Goal: Transaction & Acquisition: Purchase product/service

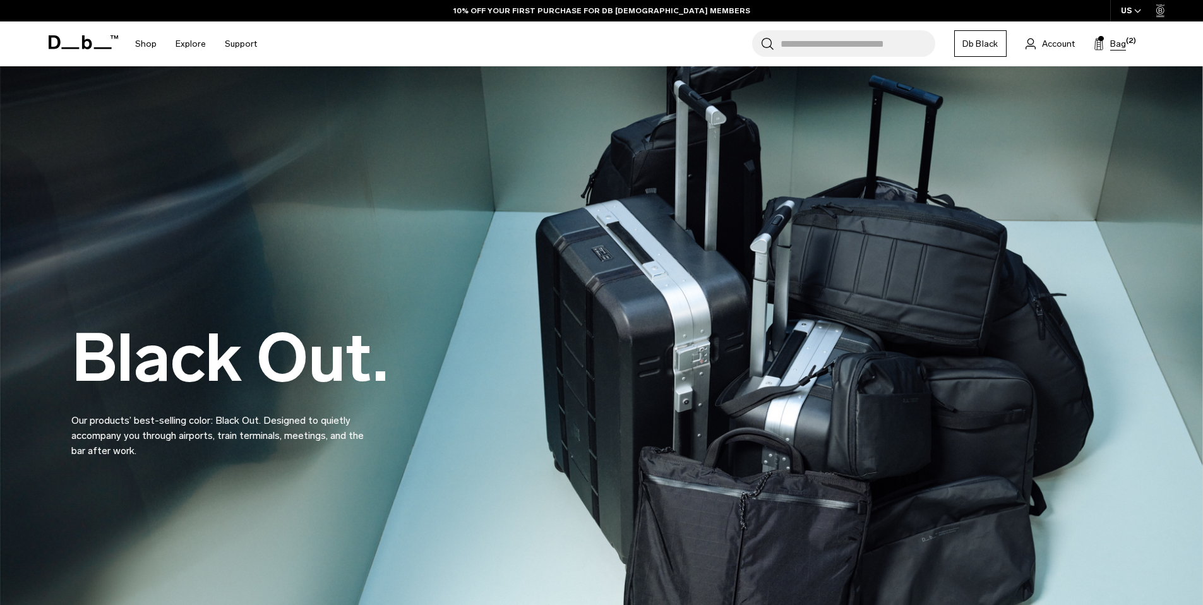
click at [1109, 39] on button "Bag (2)" at bounding box center [1110, 43] width 32 height 15
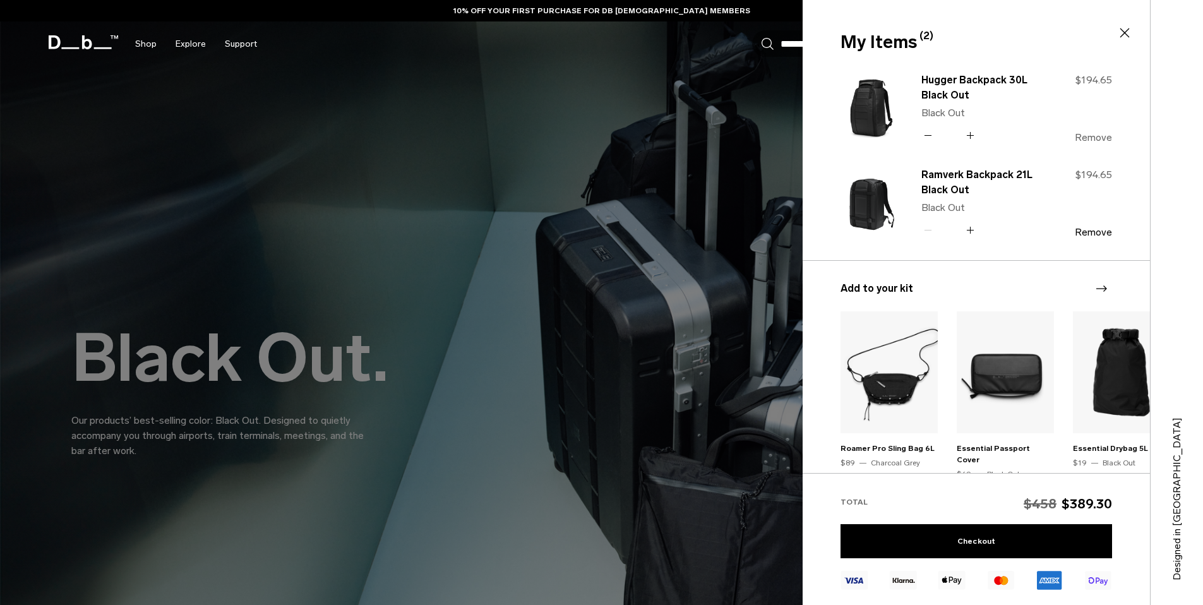
click at [1099, 133] on button "Remove" at bounding box center [1093, 137] width 37 height 11
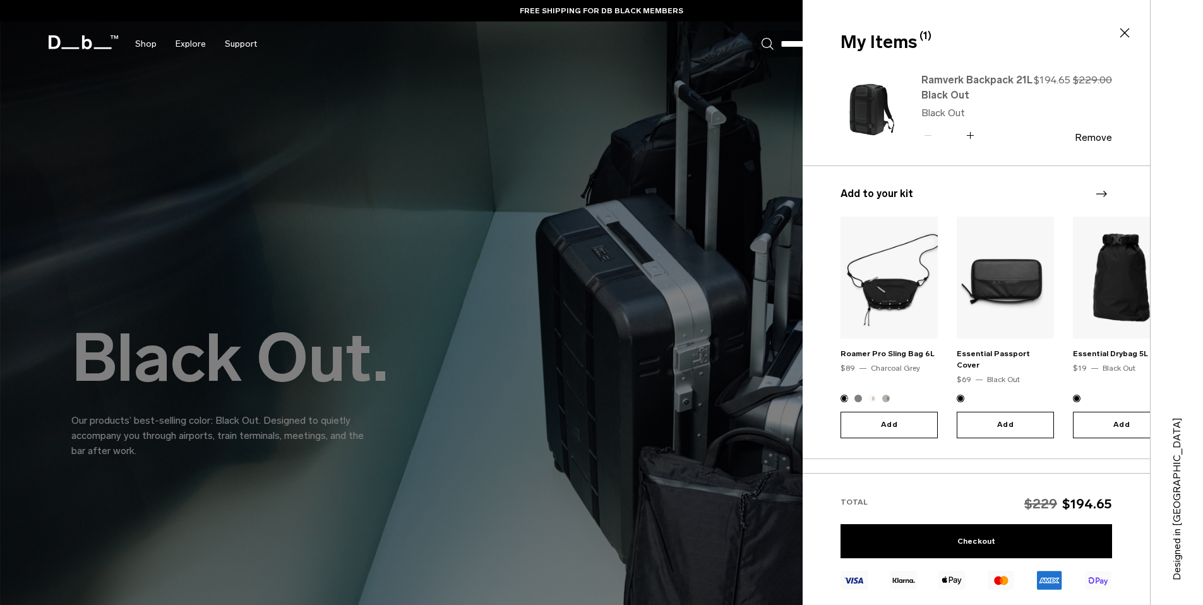
click at [954, 74] on link "Ramverk Backpack 21L Black Out" at bounding box center [977, 88] width 111 height 30
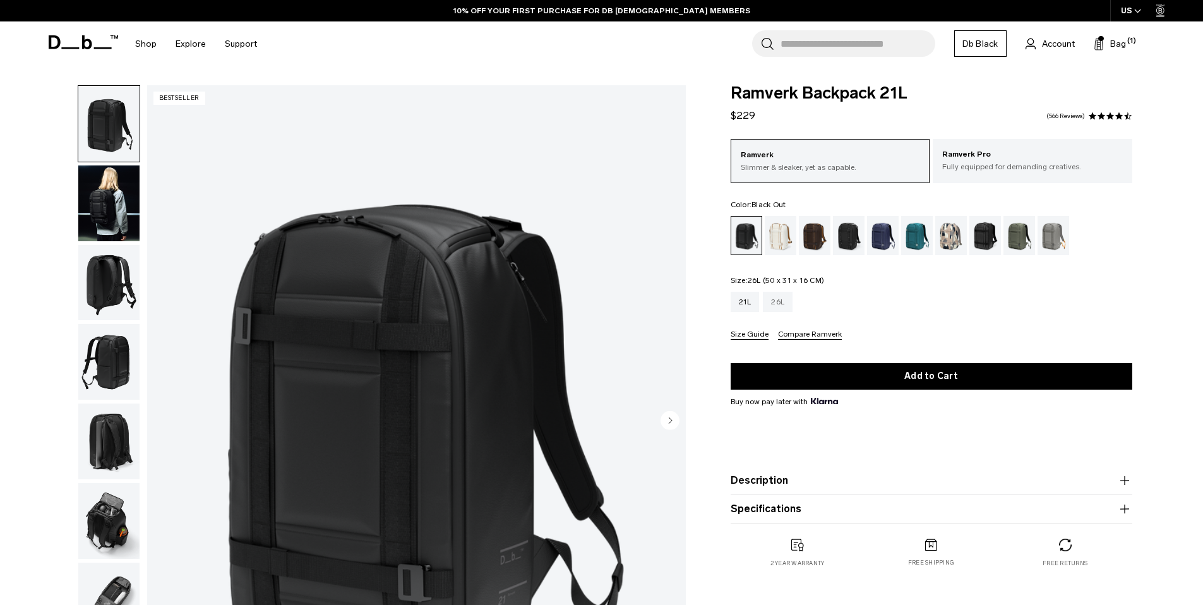
click at [781, 304] on div "26L" at bounding box center [778, 302] width 30 height 20
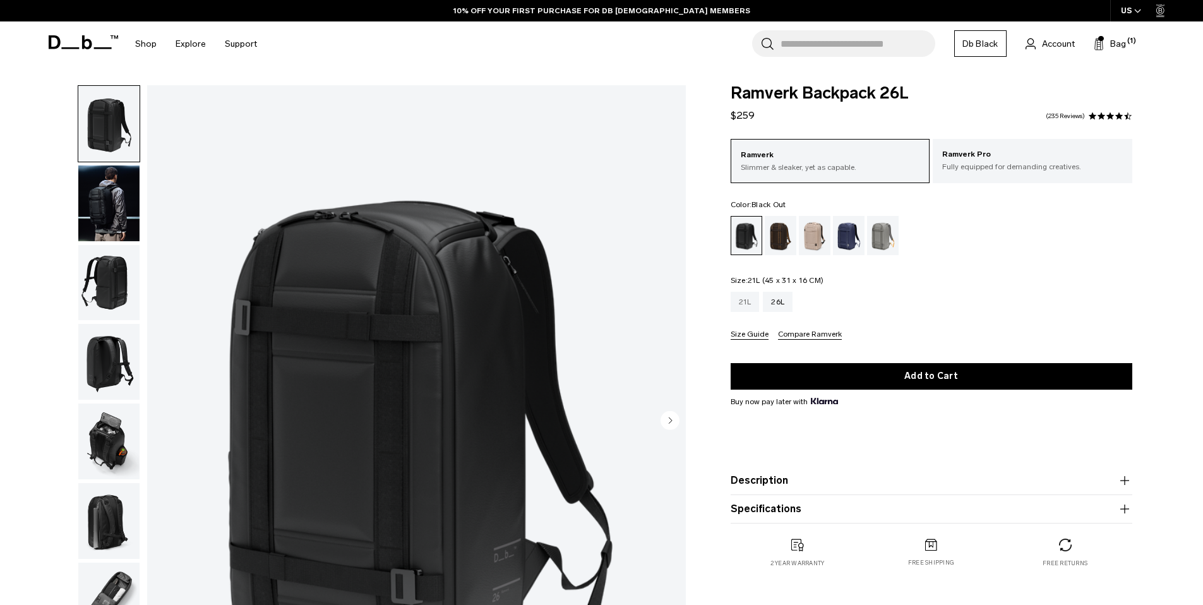
click at [744, 298] on div "21L" at bounding box center [745, 302] width 29 height 20
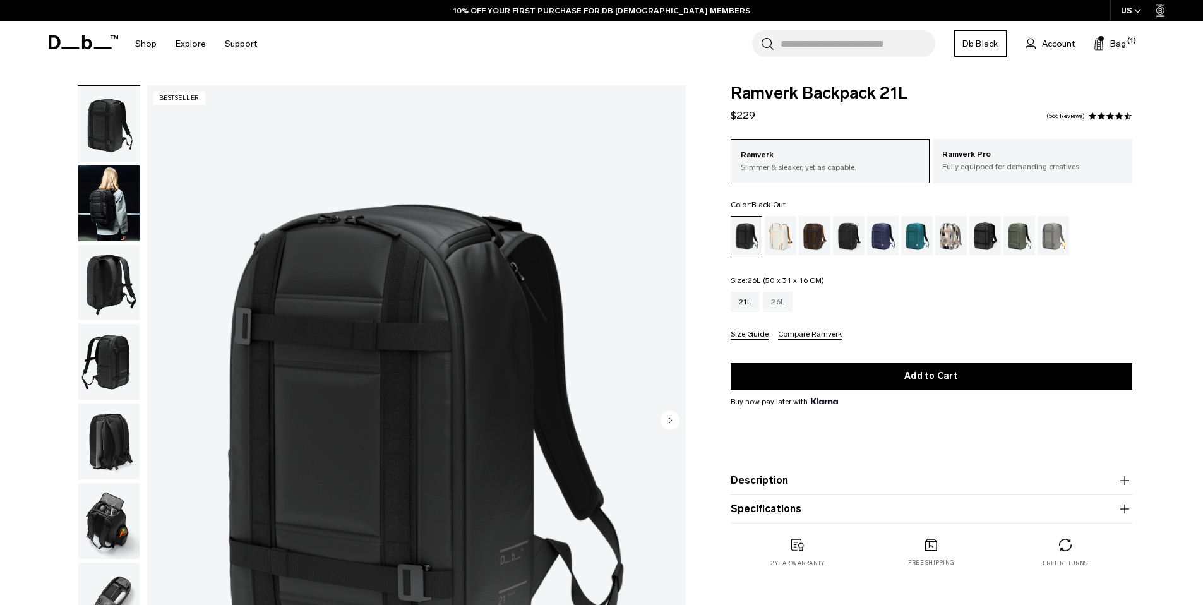
click at [788, 299] on div "26L" at bounding box center [778, 302] width 30 height 20
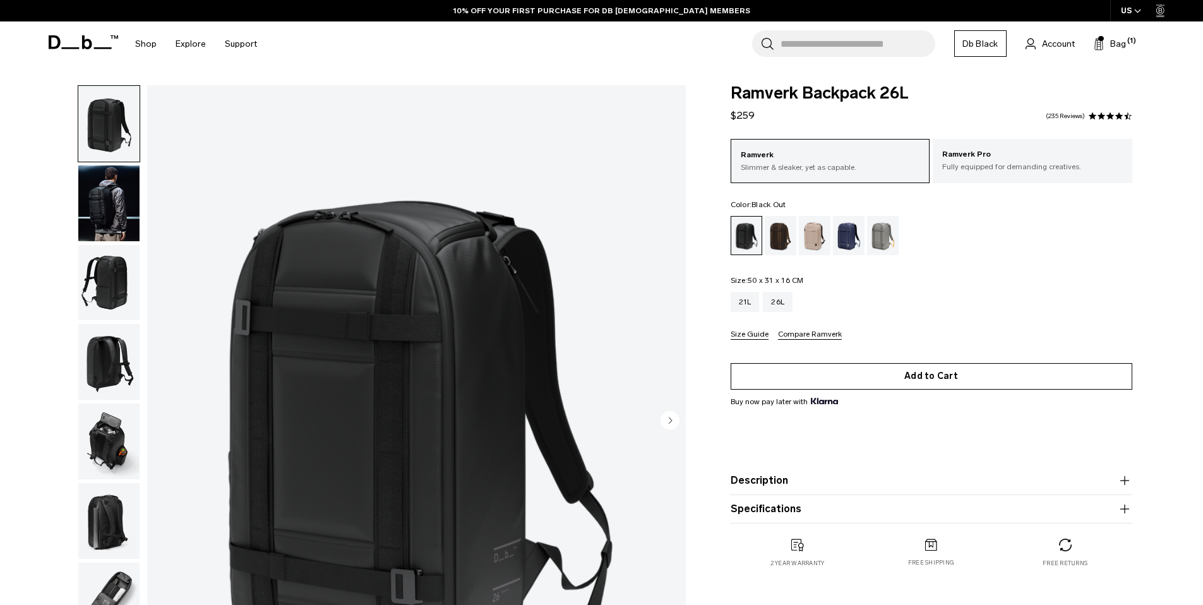
click at [949, 379] on button "Add to Cart" at bounding box center [932, 376] width 402 height 27
